Goal: Navigation & Orientation: Find specific page/section

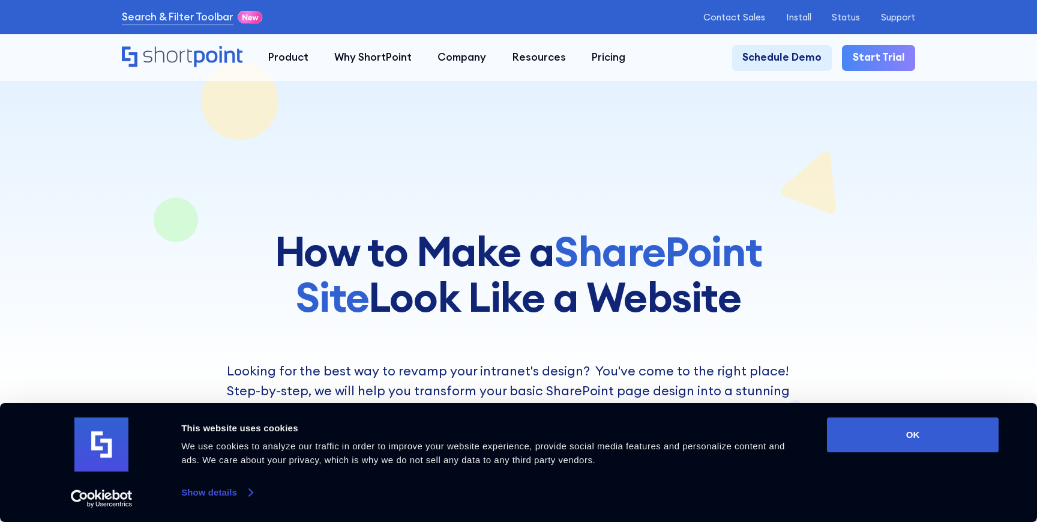
click at [227, 494] on link "Show details" at bounding box center [216, 492] width 71 height 18
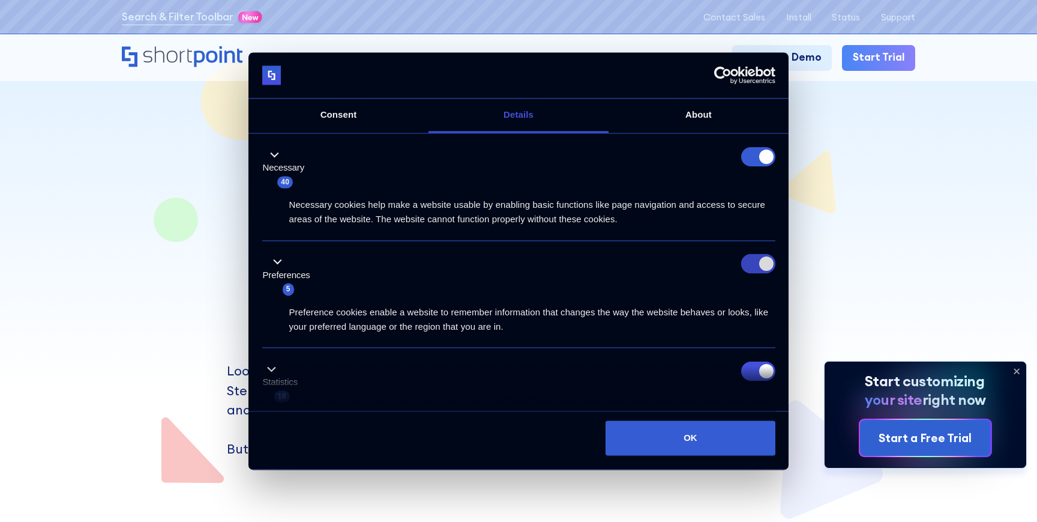
click at [751, 263] on input "Preferences" at bounding box center [758, 263] width 34 height 19
checkbox input "false"
click at [750, 371] on input "Statistics" at bounding box center [758, 370] width 34 height 19
checkbox input "false"
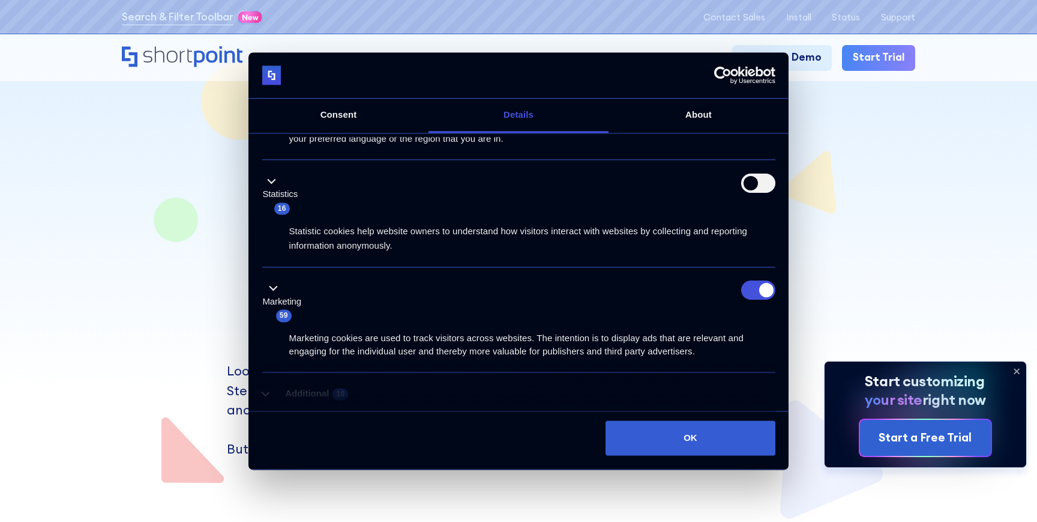
scroll to position [190, 0]
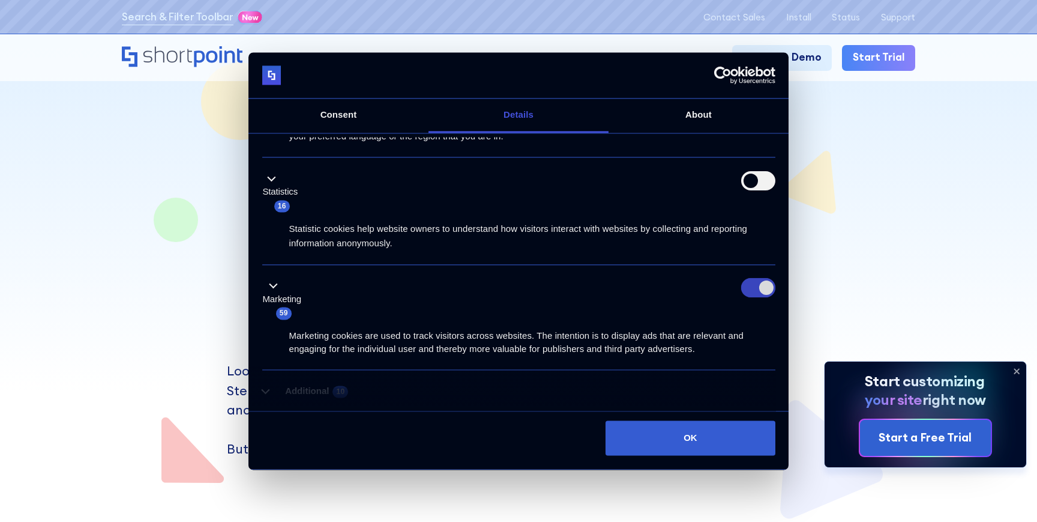
click at [743, 289] on input "Marketing" at bounding box center [758, 287] width 34 height 19
checkbox input "false"
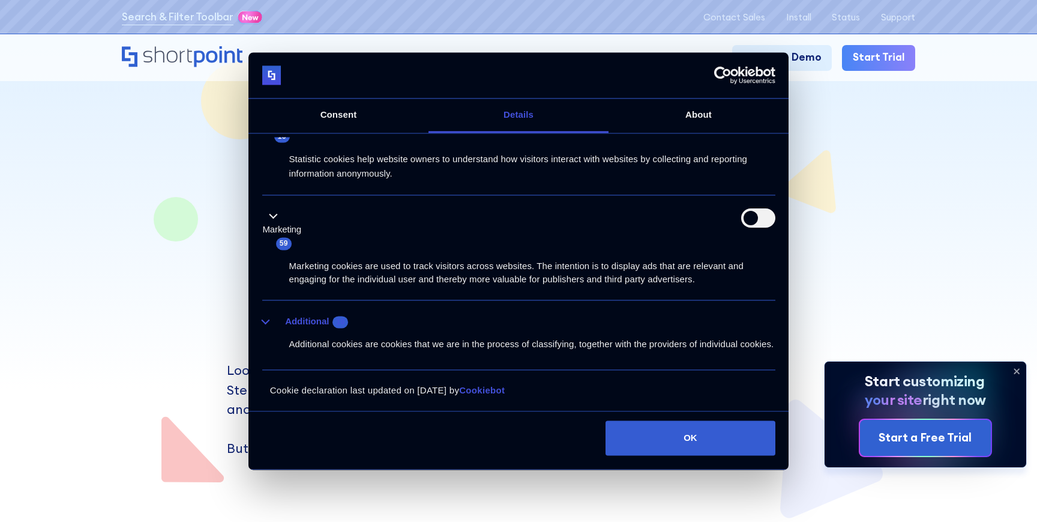
scroll to position [4, 0]
click at [310, 314] on button "Additional 10" at bounding box center [309, 321] width 94 height 15
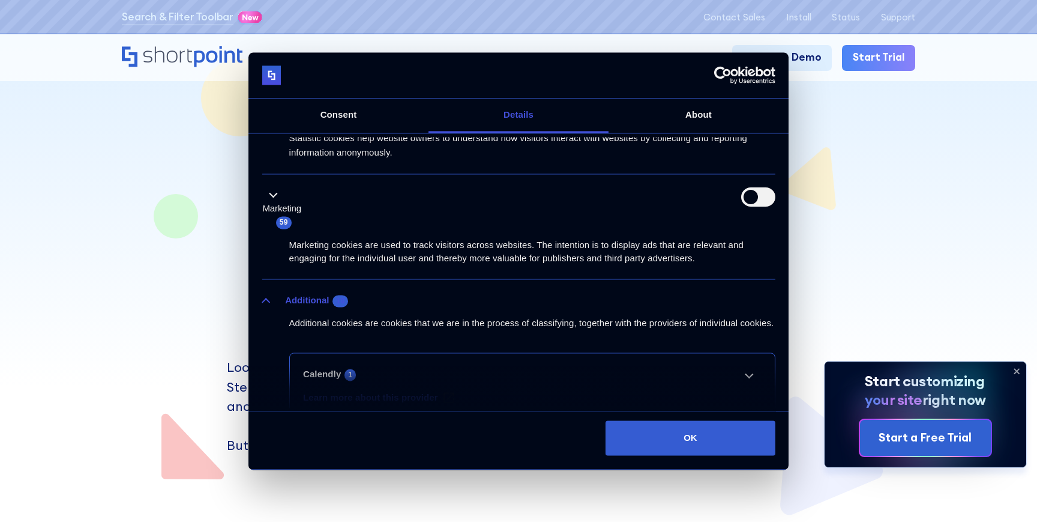
click at [310, 308] on div "Additional cookies are cookies that we are in the process of classifying, toget…" at bounding box center [518, 319] width 513 height 23
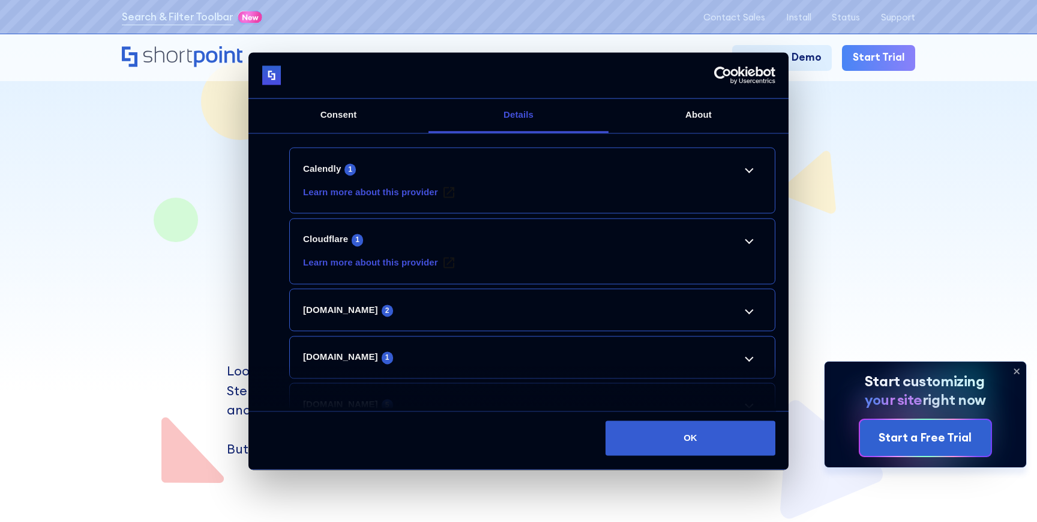
scroll to position [485, 0]
click at [748, 177] on link "Calendly 1" at bounding box center [532, 170] width 458 height 14
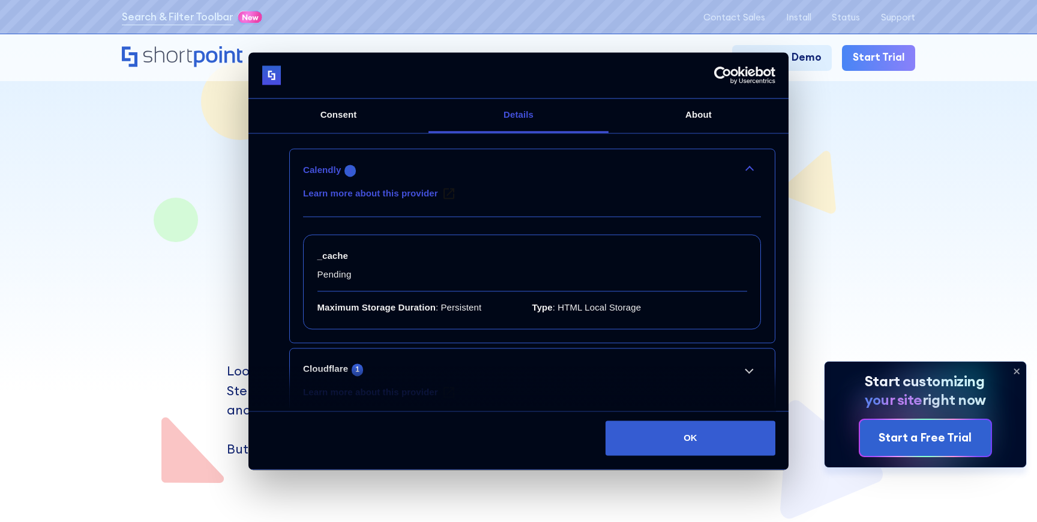
click at [747, 177] on link "Calendly 1" at bounding box center [532, 170] width 458 height 14
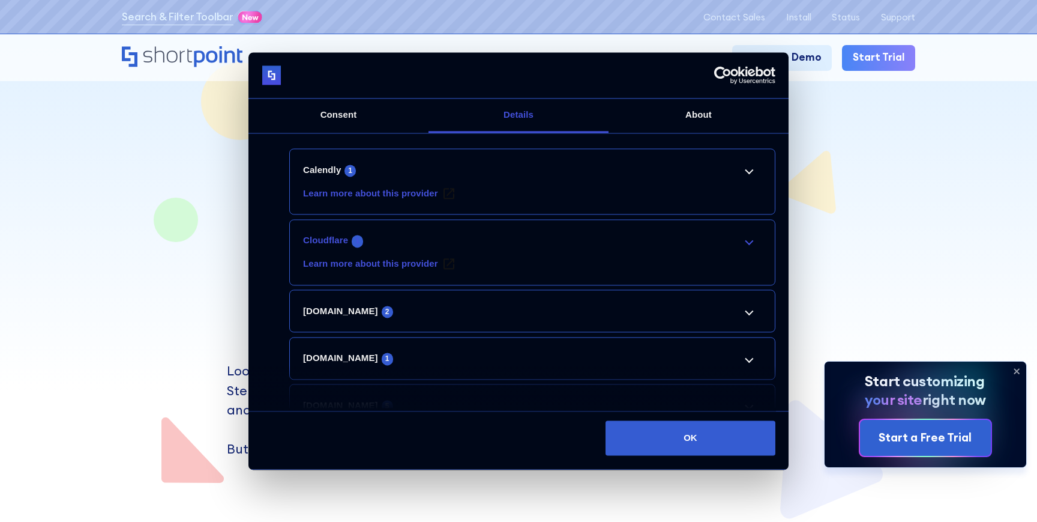
click at [742, 248] on link "Cloudflare 1" at bounding box center [532, 240] width 458 height 14
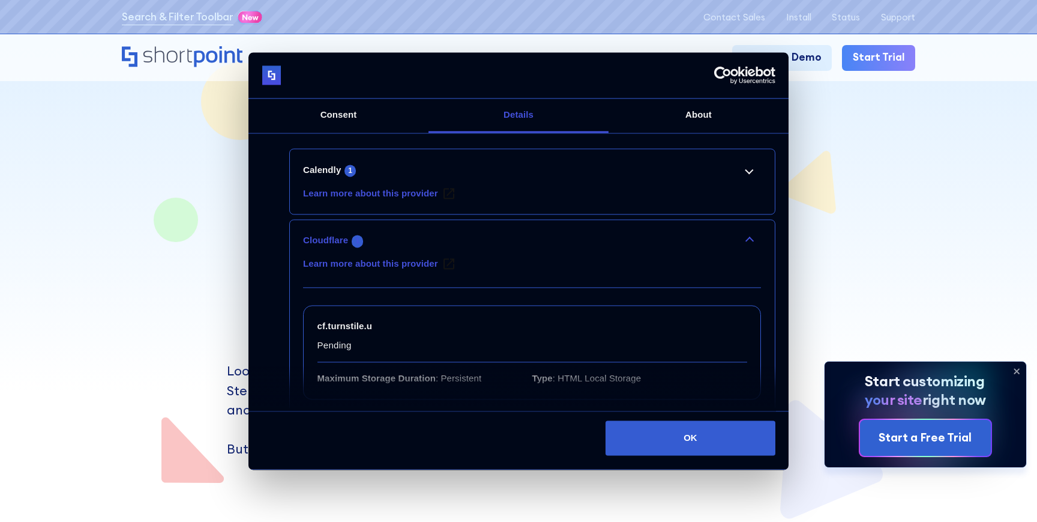
click at [742, 248] on link "Cloudflare 1" at bounding box center [532, 240] width 458 height 14
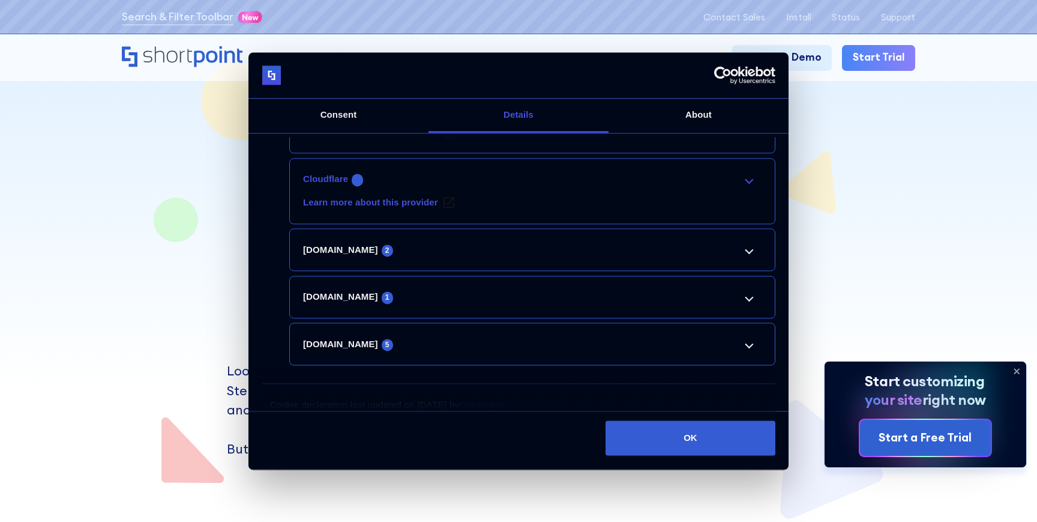
scroll to position [549, 0]
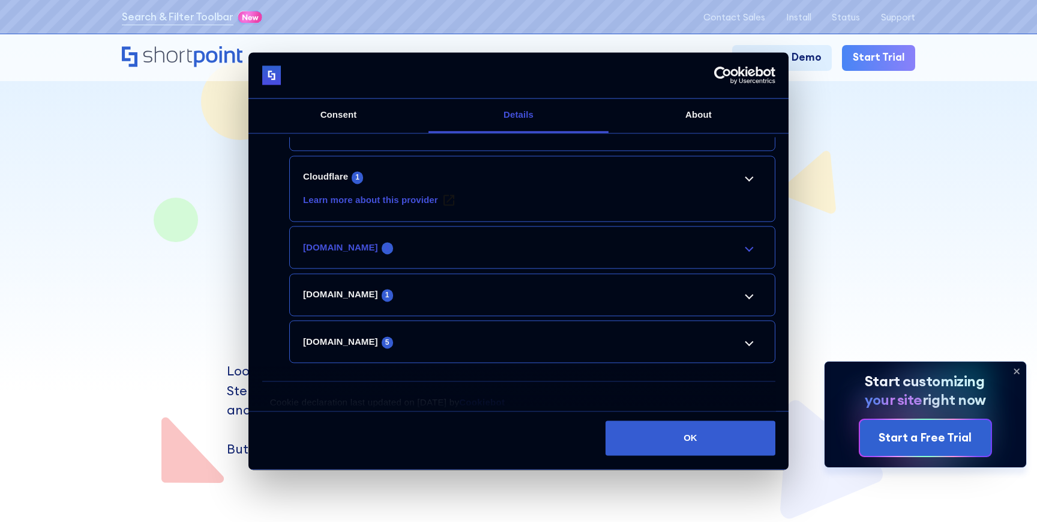
click at [742, 254] on link "[DOMAIN_NAME] 2" at bounding box center [532, 247] width 458 height 14
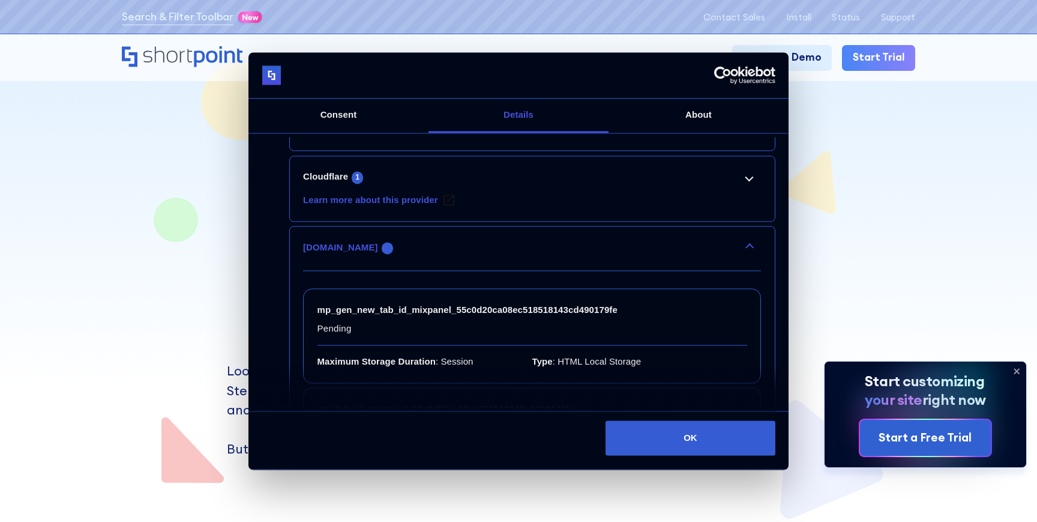
click at [742, 254] on link "[DOMAIN_NAME] 2" at bounding box center [532, 247] width 458 height 14
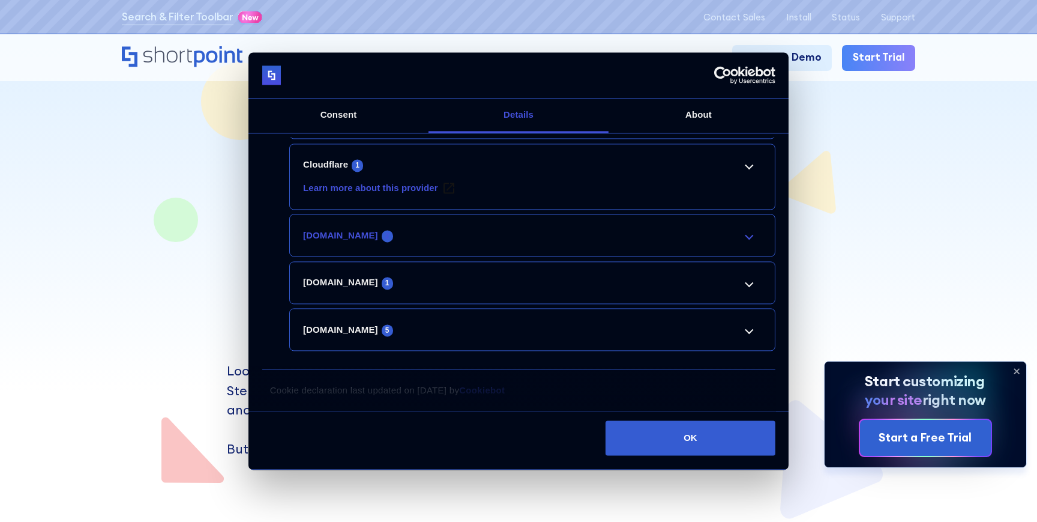
scroll to position [575, 0]
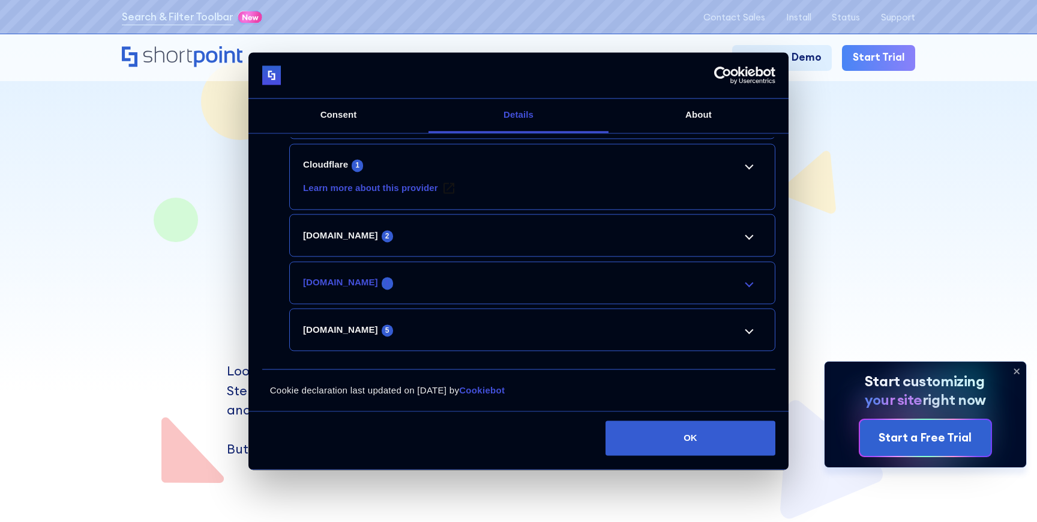
click at [745, 283] on link "[DOMAIN_NAME] 1" at bounding box center [532, 282] width 458 height 14
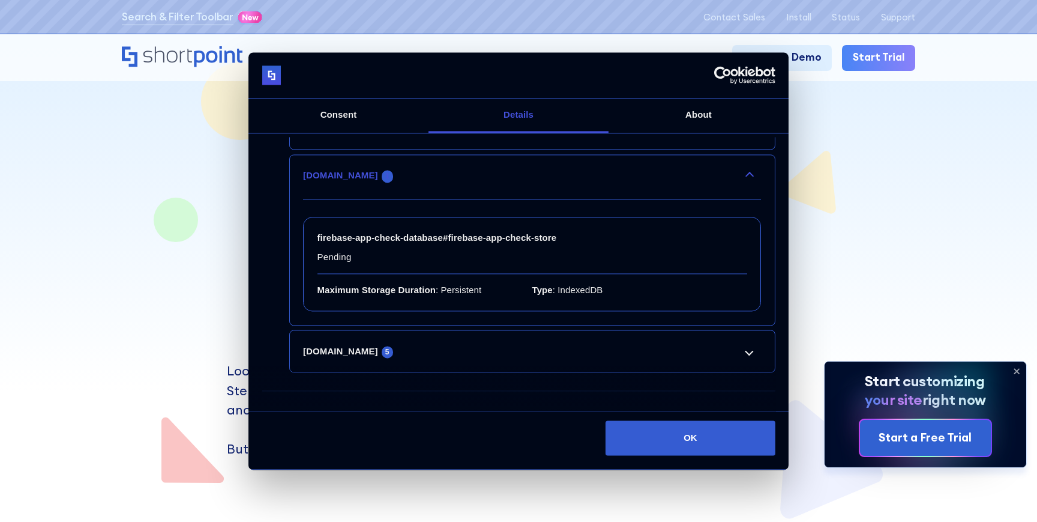
scroll to position [703, 0]
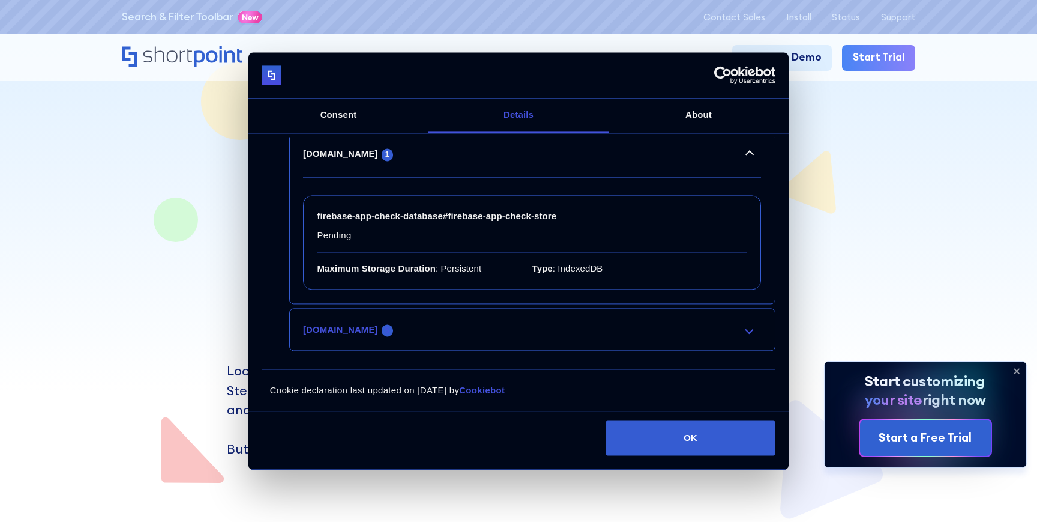
click at [747, 330] on link "[DOMAIN_NAME] 5" at bounding box center [532, 329] width 458 height 14
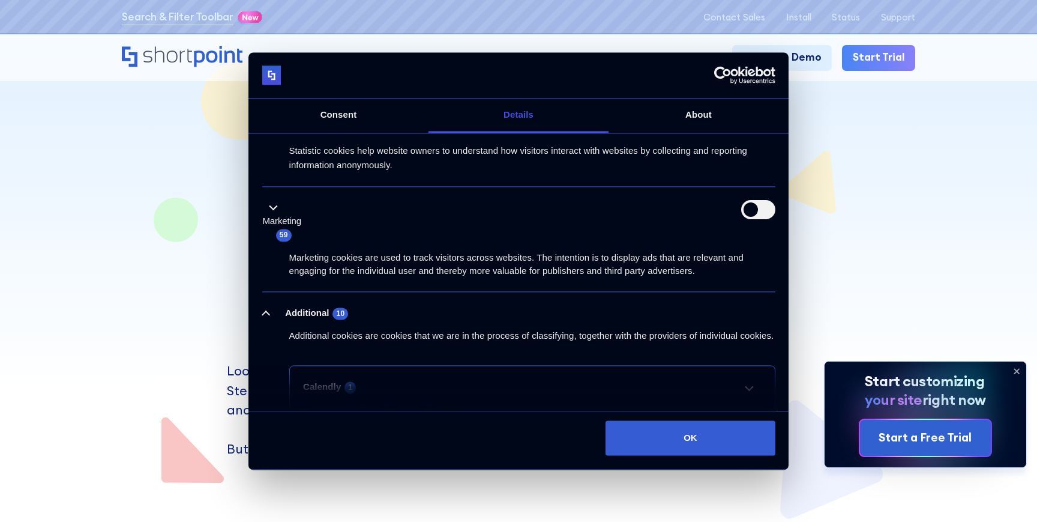
scroll to position [268, 0]
click at [697, 437] on button "OK" at bounding box center [690, 438] width 169 height 35
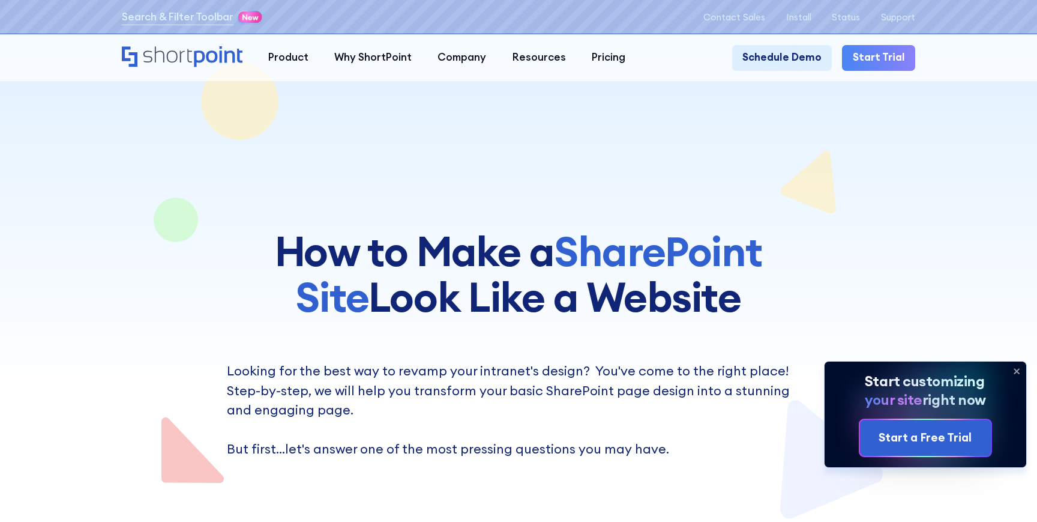
scroll to position [0, 0]
click at [1017, 371] on icon at bounding box center [1016, 370] width 5 height 5
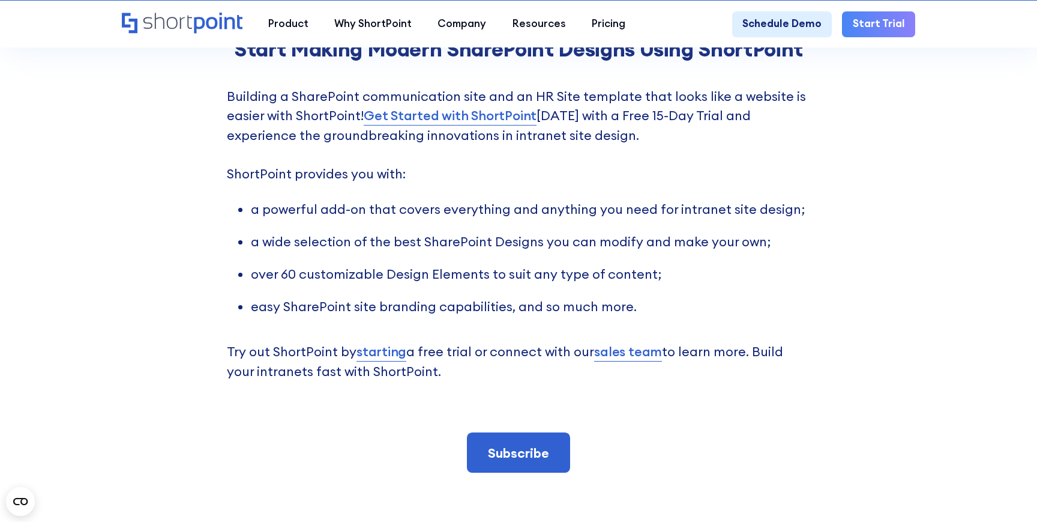
scroll to position [2635, 0]
